Goal: Information Seeking & Learning: Learn about a topic

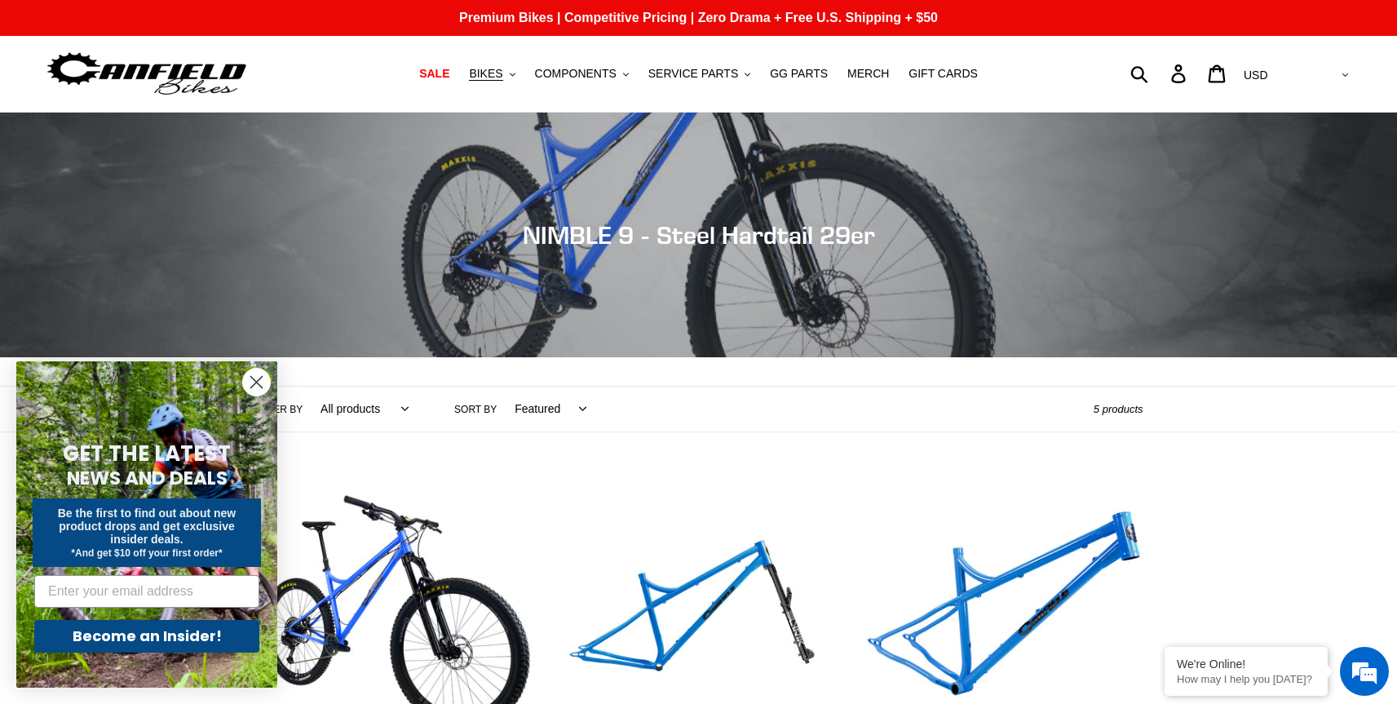
click at [255, 380] on icon "Close dialog" at bounding box center [256, 382] width 11 height 11
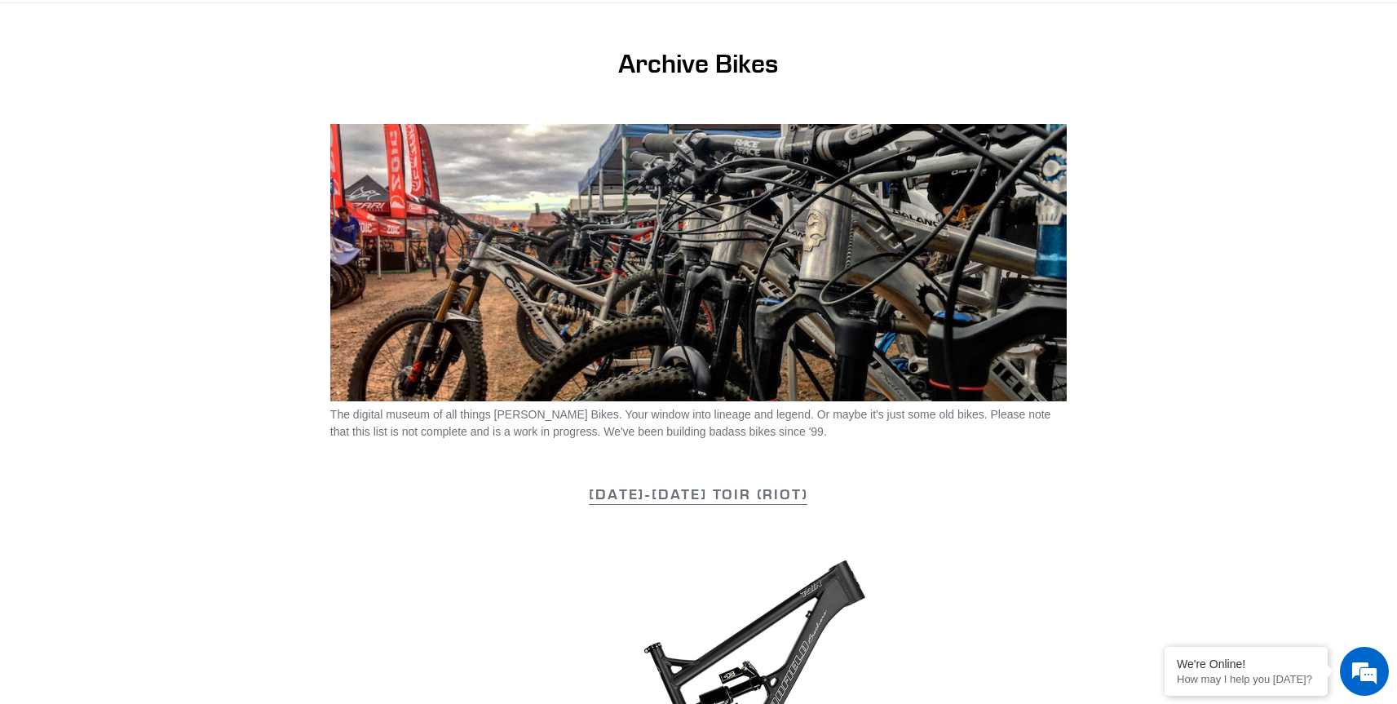
scroll to position [110, 0]
click at [675, 491] on link "[DATE]-[DATE] Toir (Riot)" at bounding box center [698, 494] width 219 height 20
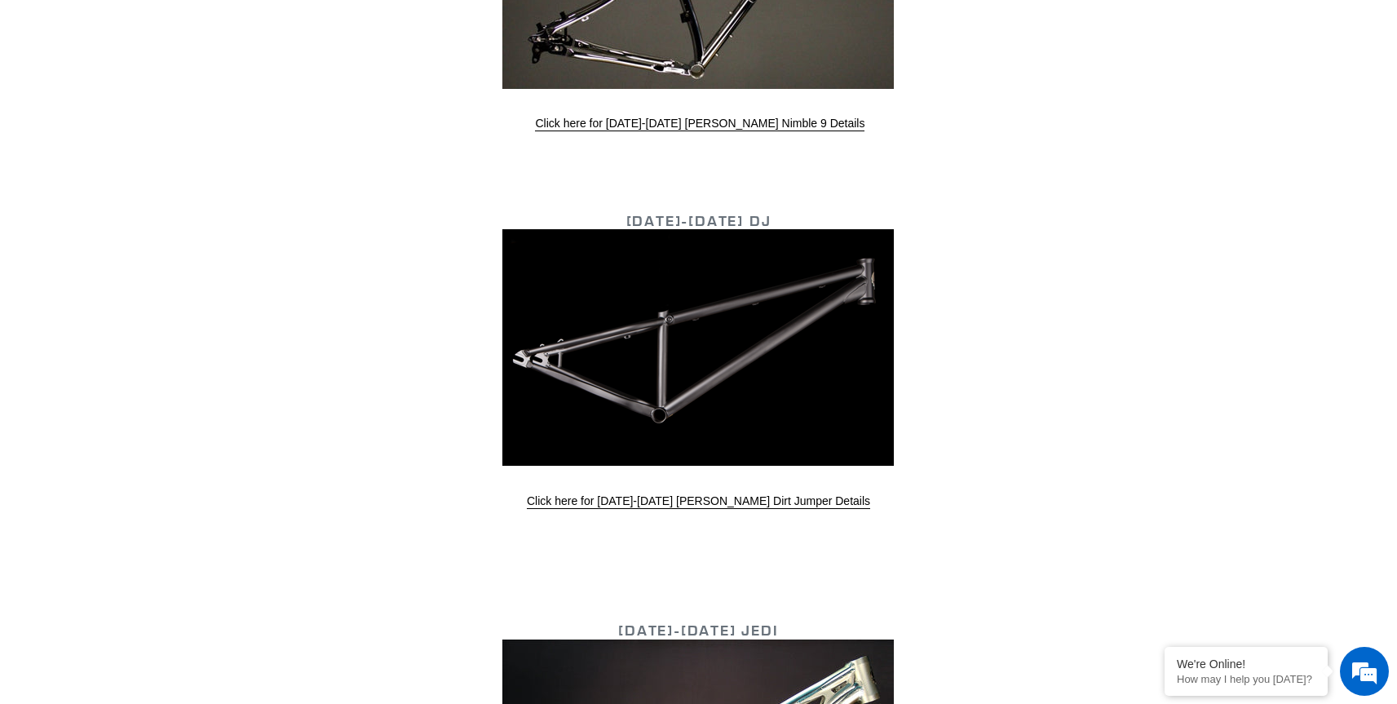
scroll to position [4776, 0]
